Goal: Task Accomplishment & Management: Manage account settings

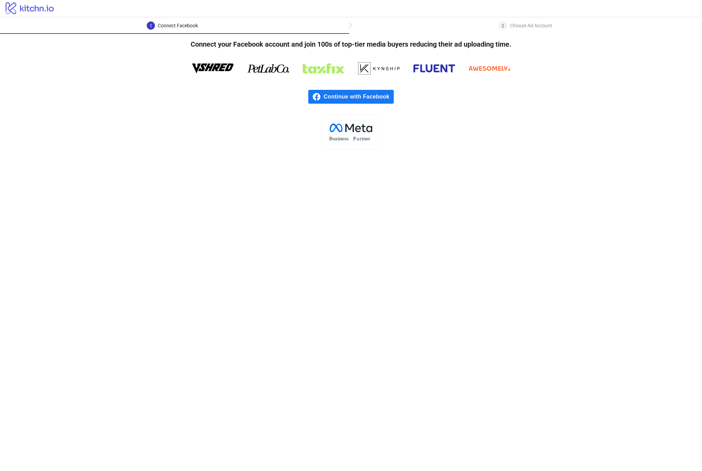
click at [346, 137] on tspan "usiness" at bounding box center [341, 139] width 16 height 6
drag, startPoint x: 353, startPoint y: 118, endPoint x: 377, endPoint y: 153, distance: 42.4
click at [376, 153] on main "1 Connect Facebook 2 Choose Ad Account Connect your Facebook account and join 1…" at bounding box center [351, 244] width 702 height 454
click at [238, 101] on div "Continue with Facebook" at bounding box center [351, 97] width 702 height 36
drag, startPoint x: 186, startPoint y: 59, endPoint x: 481, endPoint y: 202, distance: 327.6
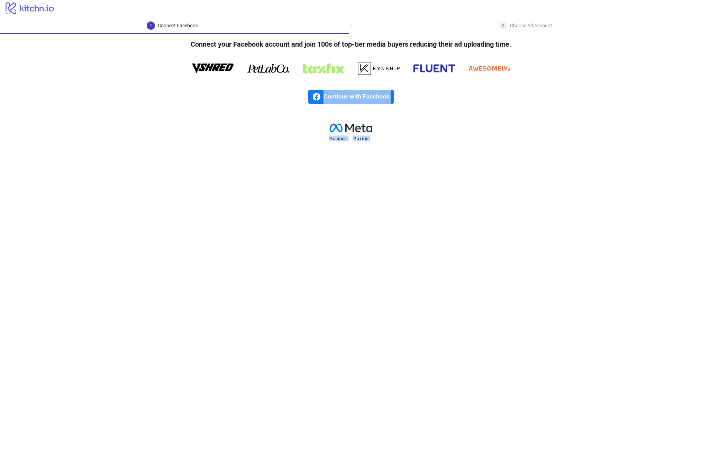
click at [481, 202] on main "1 Connect Facebook 2 Choose Ad Account Connect your Facebook account and join 1…" at bounding box center [351, 244] width 702 height 454
drag, startPoint x: 178, startPoint y: 42, endPoint x: 387, endPoint y: 155, distance: 237.5
click at [387, 155] on main "1 Connect Facebook 2 Choose Ad Account Connect your Facebook account and join 1…" at bounding box center [351, 244] width 702 height 454
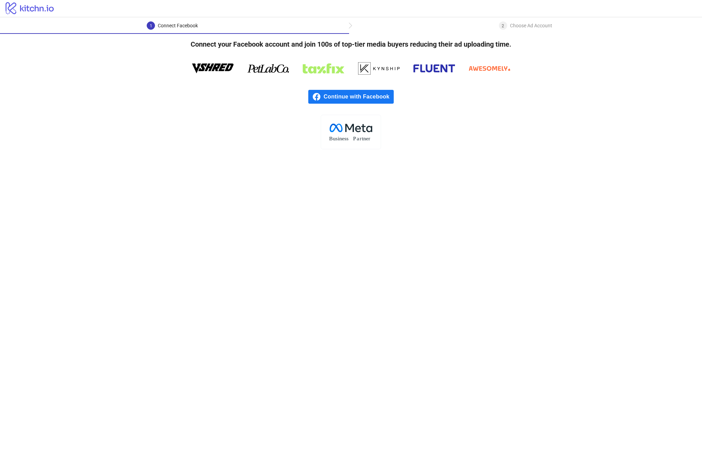
click at [518, 27] on div "Choose Ad Account" at bounding box center [531, 25] width 42 height 8
click at [47, 8] on icon "logo/logo" at bounding box center [30, 8] width 60 height 14
click at [177, 37] on div "Connect your Facebook account and join 100s of top-tier media buyers reducing t…" at bounding box center [351, 92] width 702 height 116
click at [343, 98] on span "Continue with Facebook" at bounding box center [358, 97] width 70 height 14
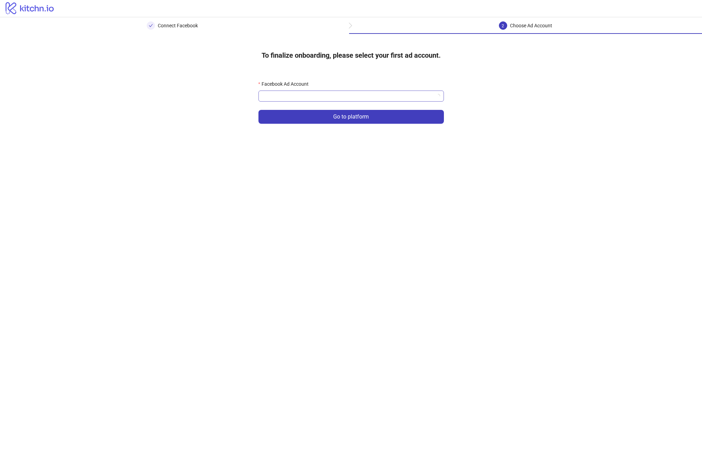
click at [317, 100] on input "Facebook Ad Account" at bounding box center [348, 96] width 171 height 10
type input "****"
click at [313, 109] on div "Dergah Tesbih" at bounding box center [351, 110] width 174 height 8
click at [317, 117] on button "Go to platform" at bounding box center [350, 117] width 185 height 14
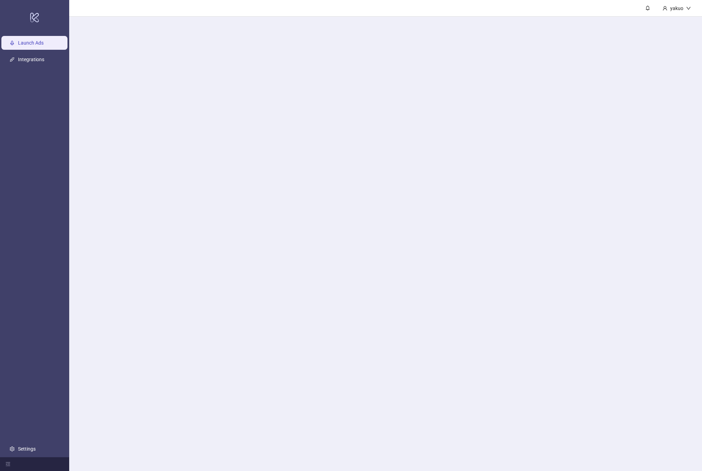
click at [291, 93] on main "yakuo" at bounding box center [385, 235] width 633 height 471
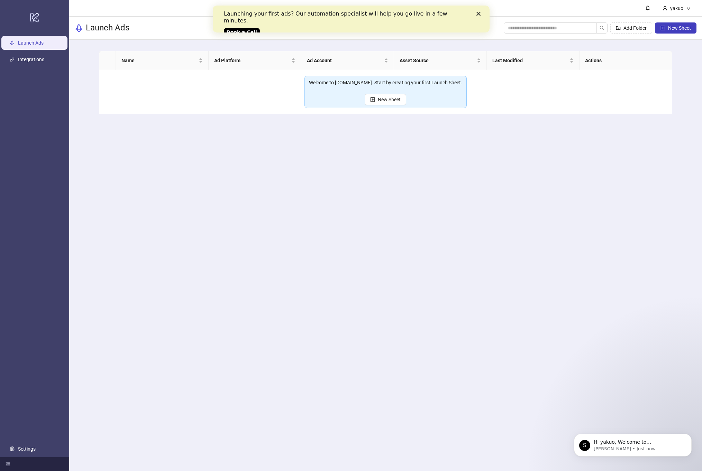
click at [480, 11] on div "Launching your first ads? Our automation specialist will help you go live in a …" at bounding box center [350, 22] width 277 height 28
click at [480, 15] on div "Close" at bounding box center [479, 14] width 7 height 4
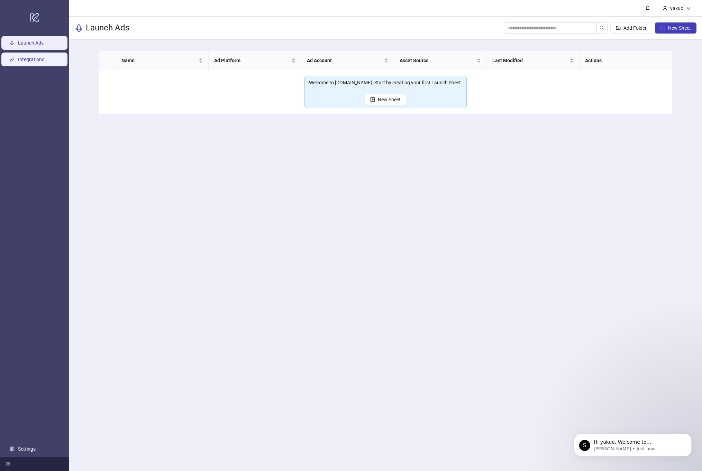
click at [42, 63] on link "Integrations" at bounding box center [31, 60] width 26 height 6
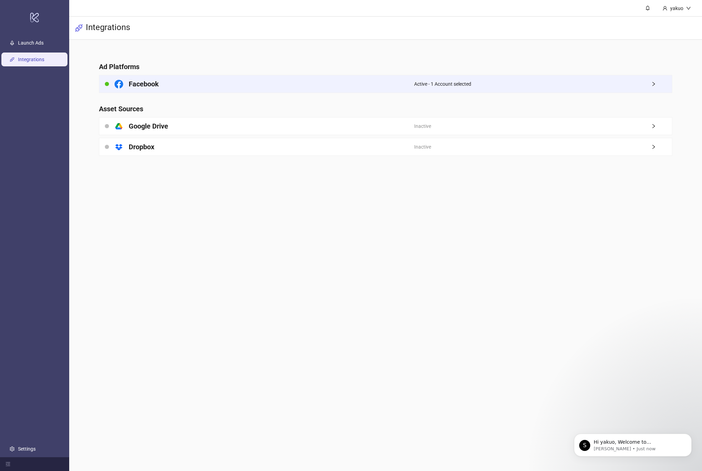
click at [176, 87] on div "Facebook" at bounding box center [256, 83] width 315 height 17
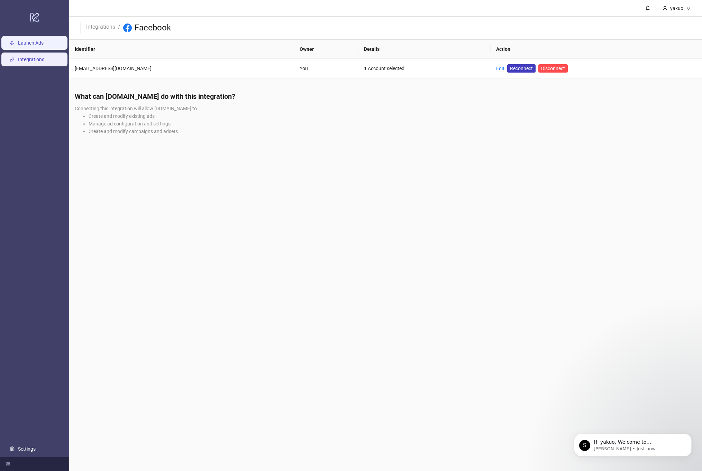
click at [34, 46] on link "Launch Ads" at bounding box center [31, 43] width 26 height 6
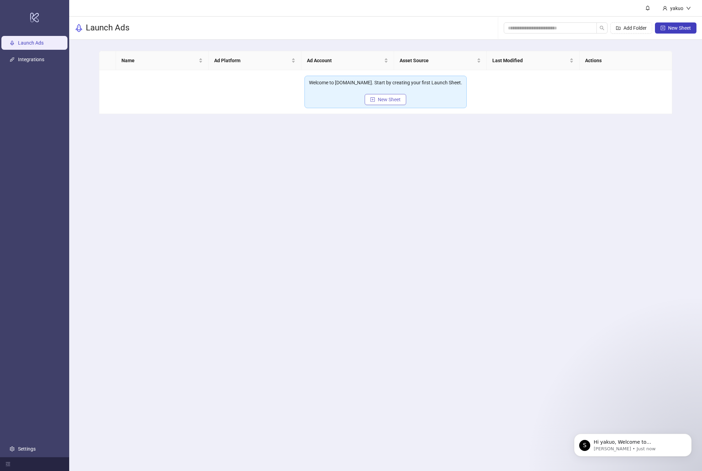
click at [379, 99] on span "New Sheet" at bounding box center [389, 100] width 23 height 6
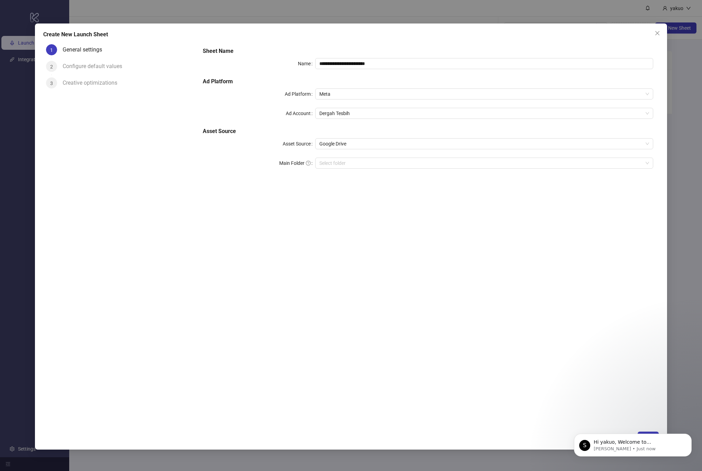
click at [117, 51] on div "General settings" at bounding box center [129, 52] width 132 height 17
click at [207, 7] on div "**********" at bounding box center [351, 235] width 702 height 471
click at [649, 432] on div "S Hi yakuo, Welcome to [DOMAIN_NAME]! 🎉 You’re all set to start launching ads e…" at bounding box center [632, 413] width 127 height 86
click at [642, 432] on div "S Hi yakuo, Welcome to [DOMAIN_NAME]! 🎉 You’re all set to start launching ads e…" at bounding box center [632, 413] width 127 height 86
click at [690, 437] on icon "Dismiss notification" at bounding box center [689, 436] width 2 height 2
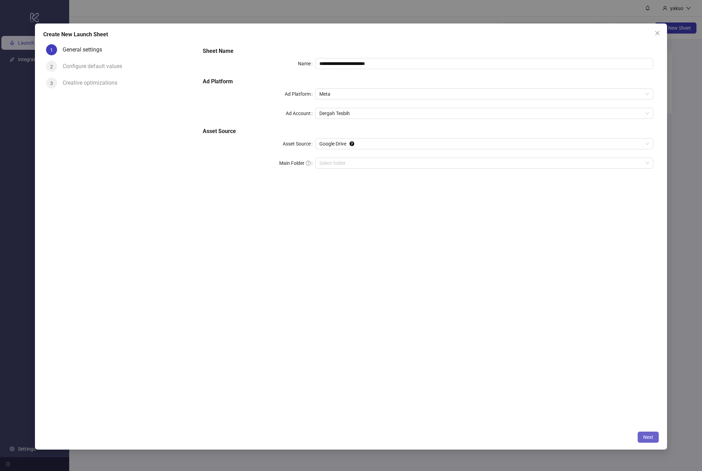
click at [651, 436] on span "Next" at bounding box center [648, 438] width 10 height 6
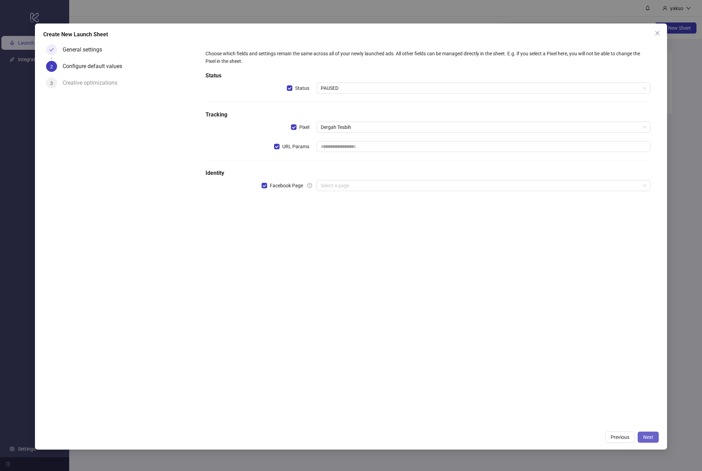
click at [651, 436] on span "Next" at bounding box center [648, 438] width 10 height 6
click at [357, 137] on div "Choose which fields and settings remain the same across all of your newly launc…" at bounding box center [428, 124] width 450 height 155
click at [357, 142] on input "text" at bounding box center [482, 146] width 333 height 11
type input "***"
click at [344, 184] on input "search" at bounding box center [480, 186] width 319 height 10
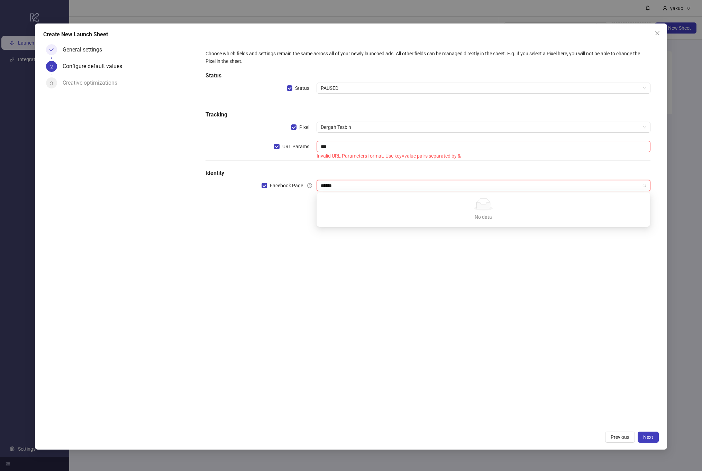
type input "******"
click at [646, 443] on div "Create New Launch Sheet General settings 2 Configure default values 3 Creative …" at bounding box center [351, 237] width 632 height 426
click at [625, 435] on span "Previous" at bounding box center [619, 438] width 19 height 6
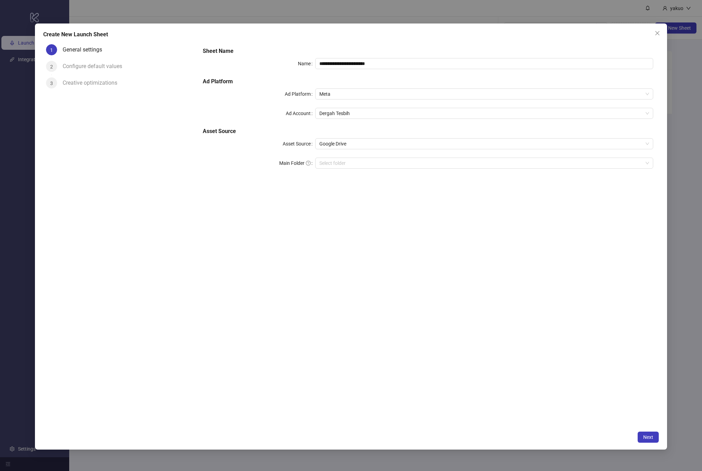
click at [665, 73] on div "**********" at bounding box center [351, 237] width 632 height 426
click at [653, 31] on span "Close" at bounding box center [657, 33] width 11 height 6
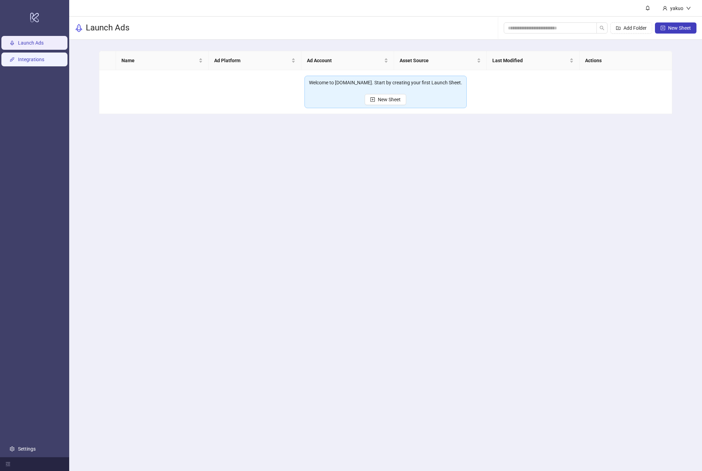
click at [35, 61] on link "Integrations" at bounding box center [31, 60] width 26 height 6
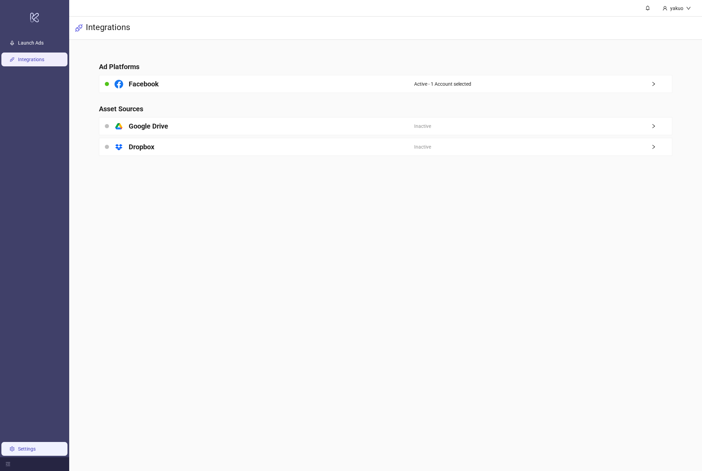
click at [22, 448] on link "Settings" at bounding box center [27, 450] width 18 height 6
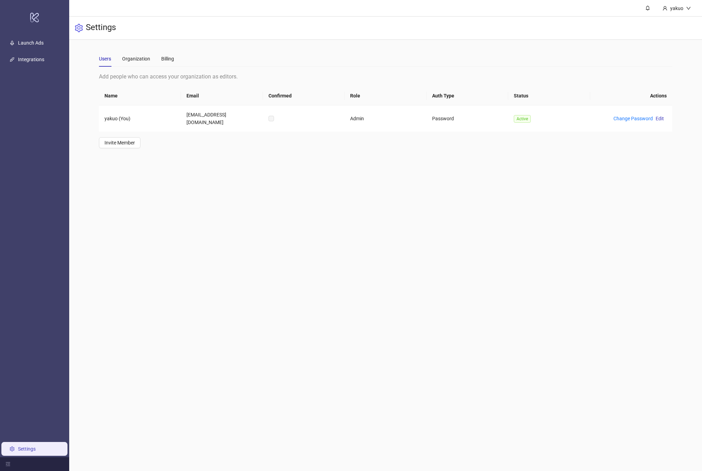
click at [151, 59] on div "Users Organization Billing" at bounding box center [136, 59] width 75 height 16
click at [52, 55] on ul "Launch Ads Integrations Settings" at bounding box center [34, 246] width 69 height 423
click at [41, 46] on link "Launch Ads" at bounding box center [31, 43] width 26 height 6
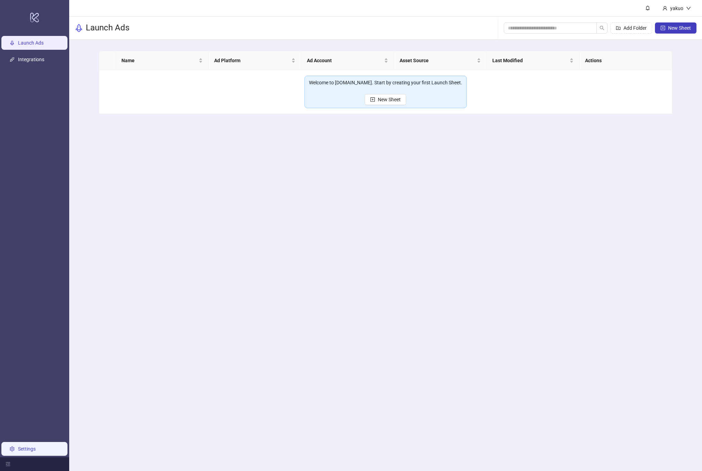
click at [18, 447] on link "Settings" at bounding box center [27, 450] width 18 height 6
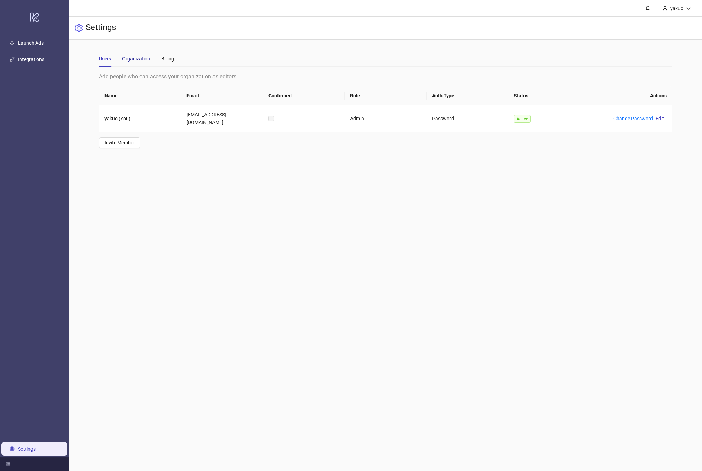
click at [138, 62] on div "Organization" at bounding box center [136, 59] width 28 height 8
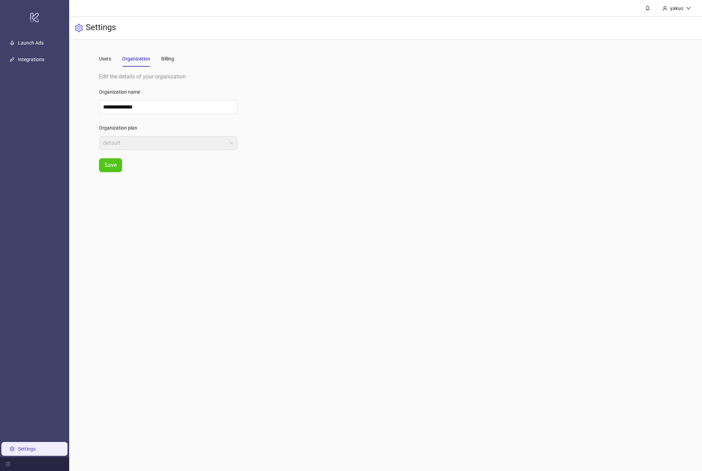
click at [160, 58] on div "Users Organization Billing" at bounding box center [136, 59] width 75 height 16
click at [28, 46] on link "Launch Ads" at bounding box center [31, 43] width 26 height 6
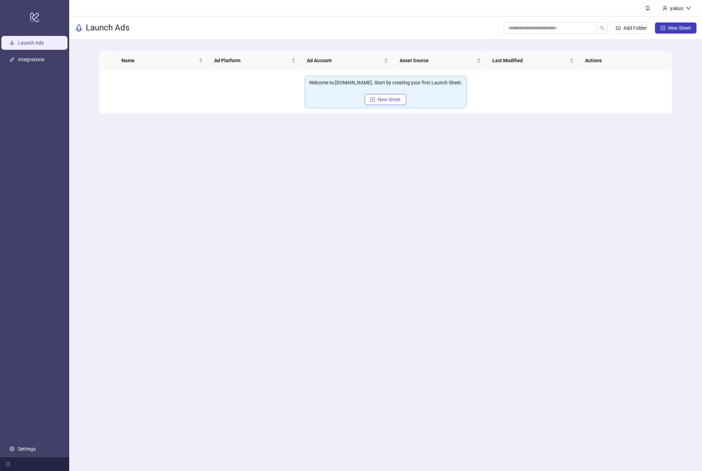
click at [389, 97] on span "New Sheet" at bounding box center [389, 100] width 23 height 6
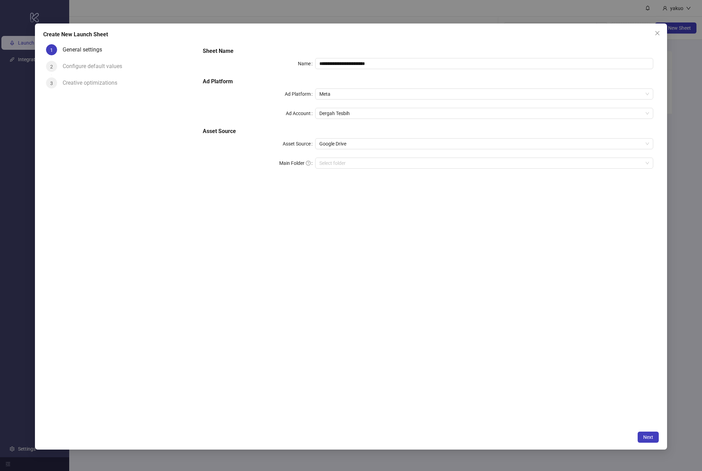
click at [632, 19] on div "**********" at bounding box center [351, 235] width 702 height 471
click at [654, 31] on span "Close" at bounding box center [657, 33] width 11 height 6
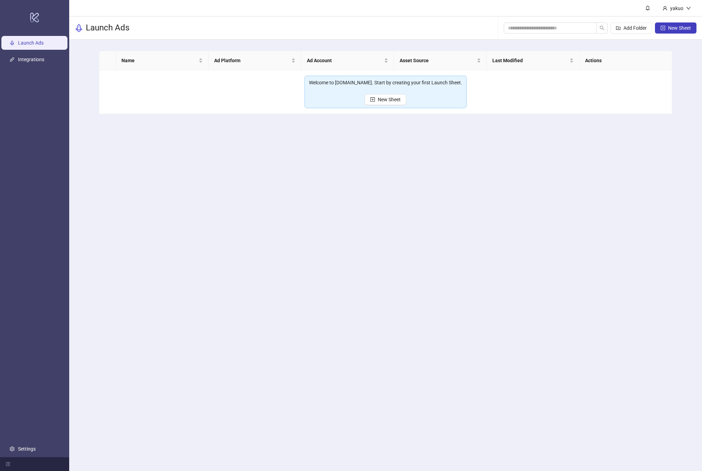
click at [27, 56] on ul "Launch Ads Integrations Settings" at bounding box center [34, 246] width 69 height 423
click at [27, 62] on link "Integrations" at bounding box center [31, 60] width 26 height 6
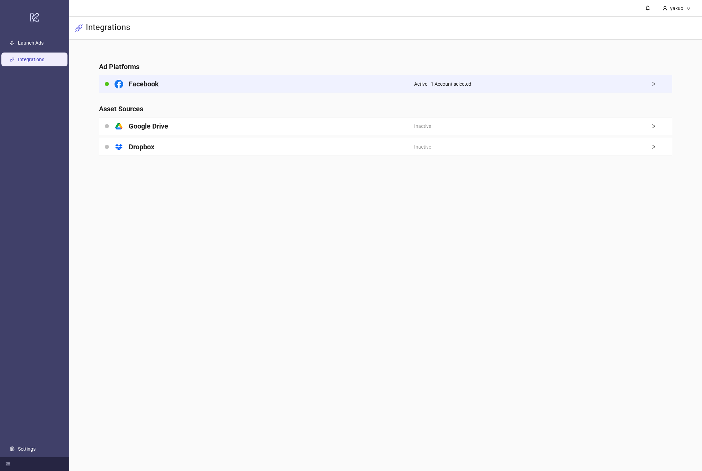
click at [465, 86] on span "Active - 1 Account selected" at bounding box center [442, 84] width 57 height 8
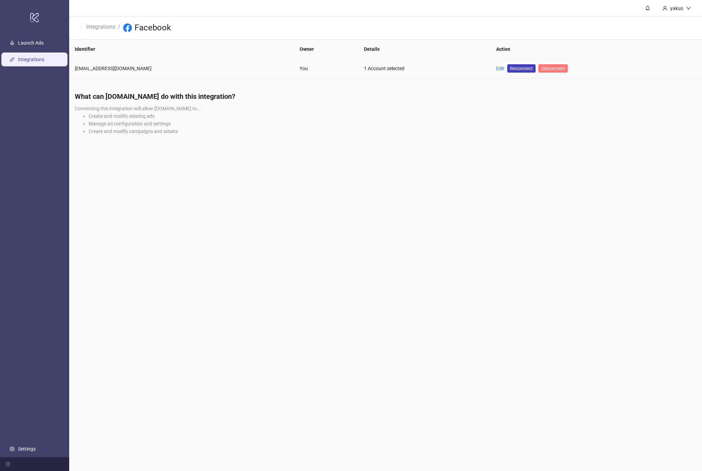
click at [546, 68] on span "Disconnect" at bounding box center [553, 69] width 24 height 6
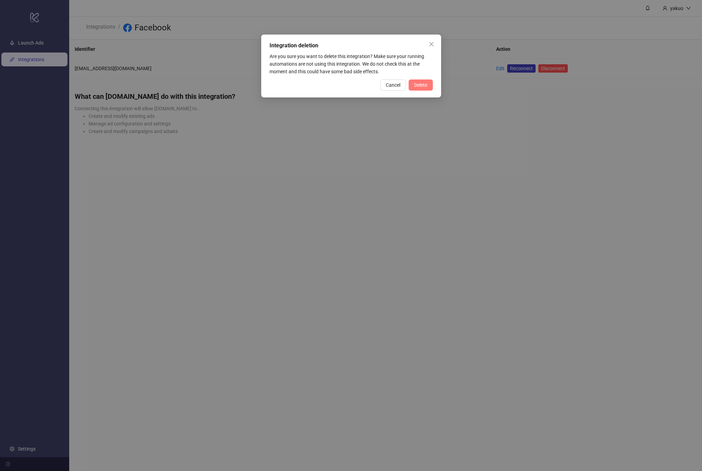
click at [415, 85] on span "Delete" at bounding box center [420, 85] width 13 height 6
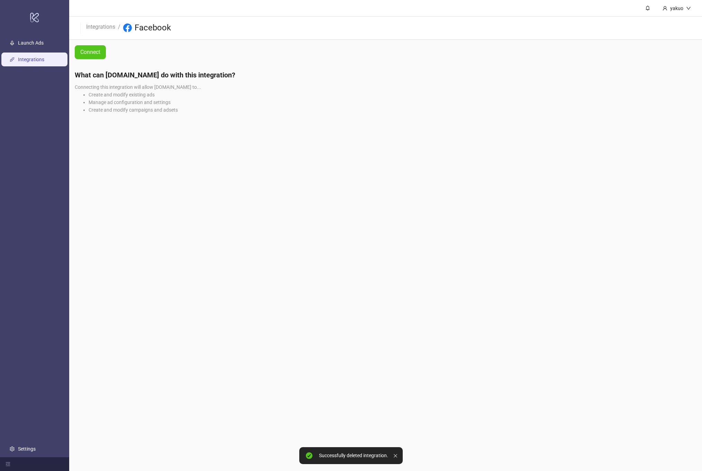
click at [421, 105] on li "Manage ad configuration and settings" at bounding box center [393, 103] width 608 height 8
